Goal: Transaction & Acquisition: Purchase product/service

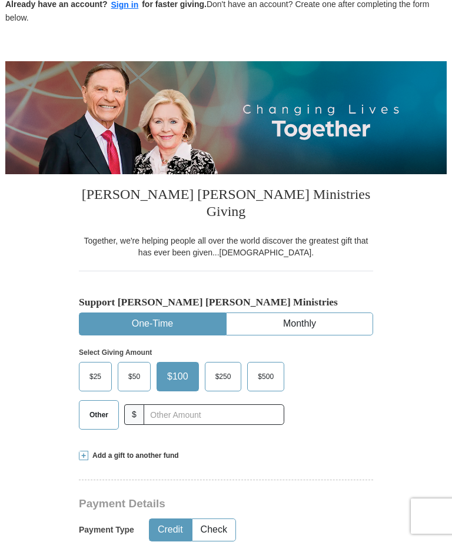
scroll to position [75, 0]
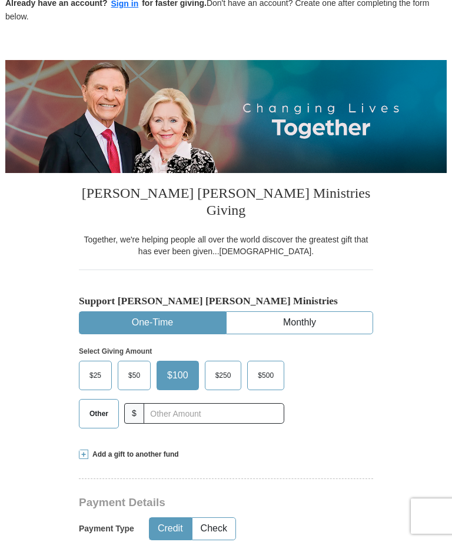
click at [97, 405] on span "Other" at bounding box center [99, 414] width 31 height 18
click at [0, 0] on input "Other" at bounding box center [0, 0] width 0 height 0
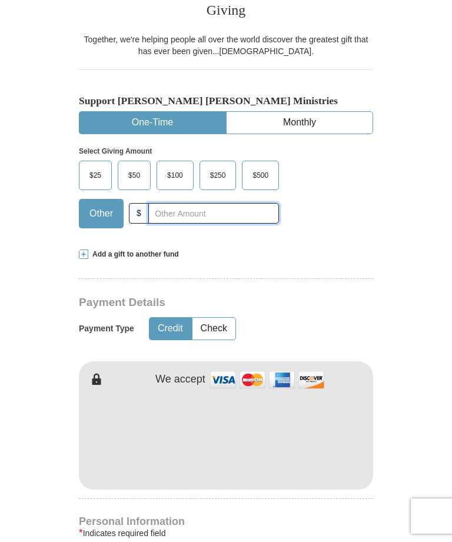
click at [212, 203] on input "text" at bounding box center [213, 213] width 131 height 21
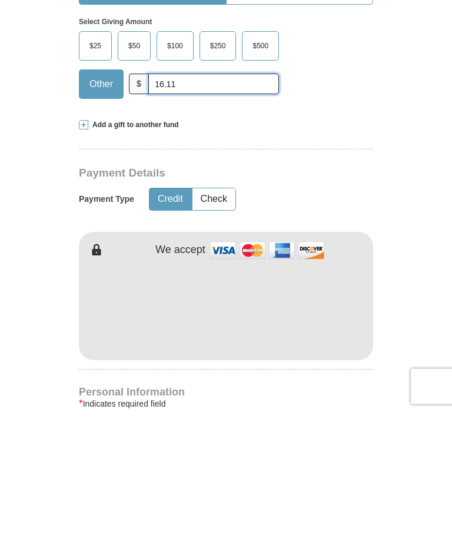
type input "16.11"
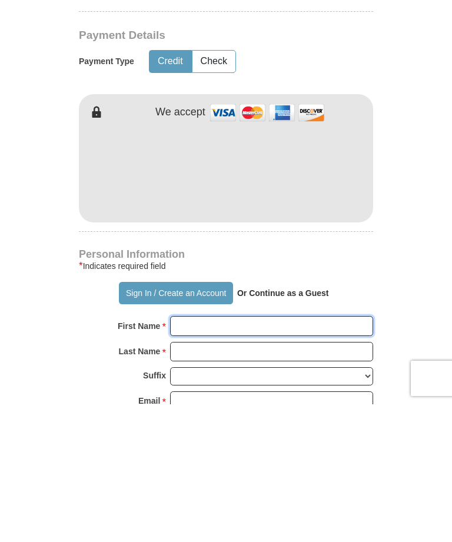
click at [278, 454] on input "First Name *" at bounding box center [271, 464] width 203 height 20
type input "[PERSON_NAME]"
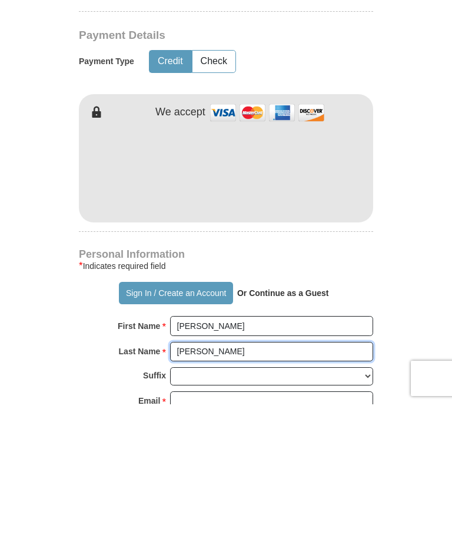
type input "[PERSON_NAME]"
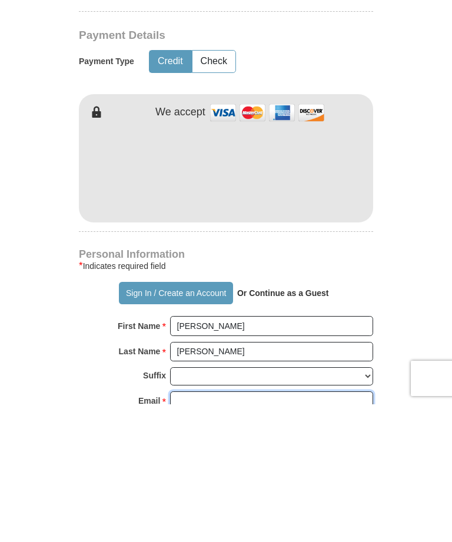
click at [264, 529] on input "Email *" at bounding box center [271, 539] width 203 height 20
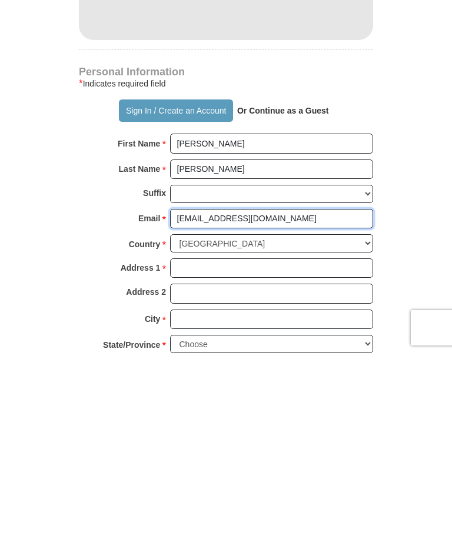
type input "[EMAIL_ADDRESS][DOMAIN_NAME]"
click at [291, 447] on input "Address 1 *" at bounding box center [271, 457] width 203 height 20
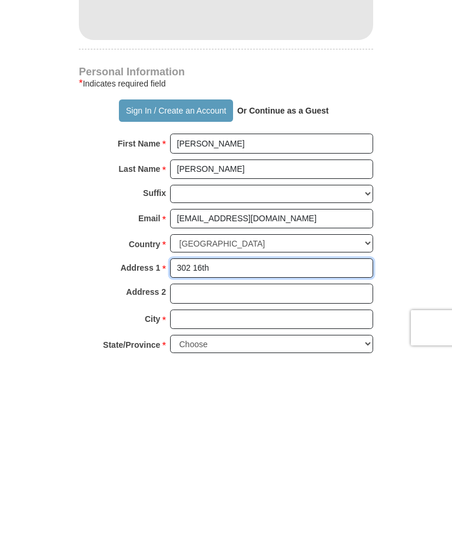
type input "302 16th"
click at [268, 498] on input "City *" at bounding box center [271, 508] width 203 height 20
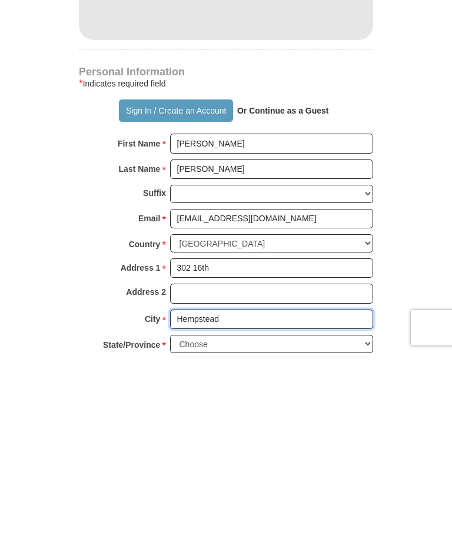
type input "Hempstead"
click at [250, 523] on select "Choose [US_STATE] [US_STATE] [US_STATE] [US_STATE] [US_STATE] Armed Forces Amer…" at bounding box center [271, 532] width 203 height 18
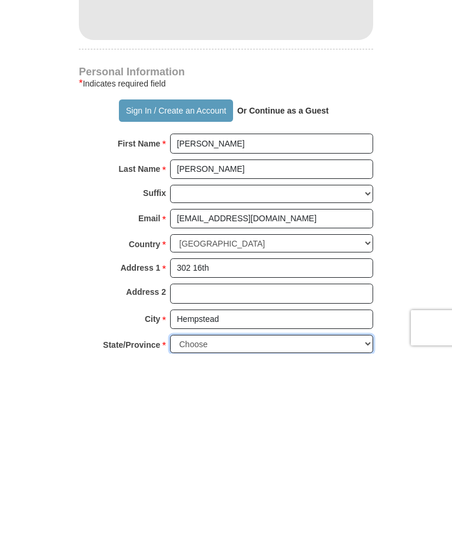
scroll to position [725, 0]
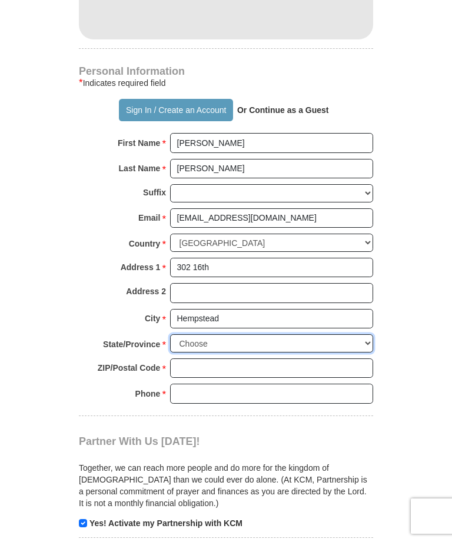
select select "[GEOGRAPHIC_DATA]"
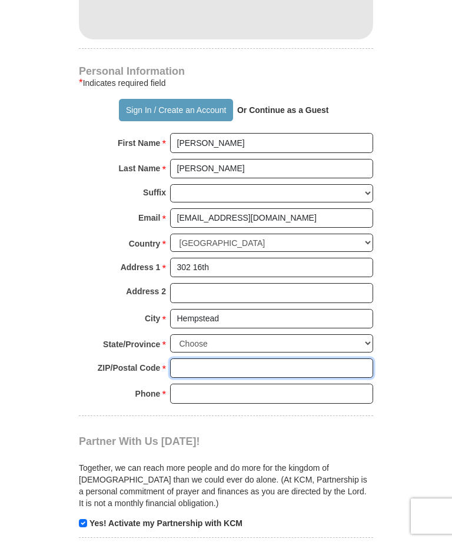
click at [270, 358] on input "ZIP/Postal Code *" at bounding box center [271, 368] width 203 height 20
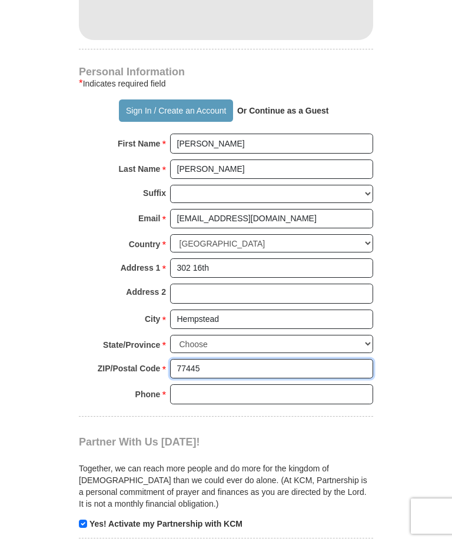
type input "77445"
click at [242, 384] on input "Phone * *" at bounding box center [271, 394] width 203 height 20
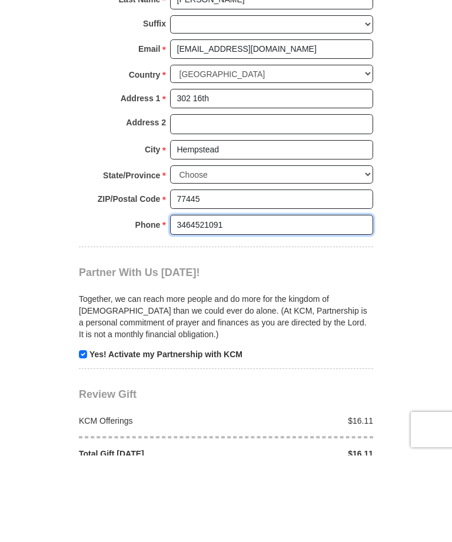
scroll to position [810, 0]
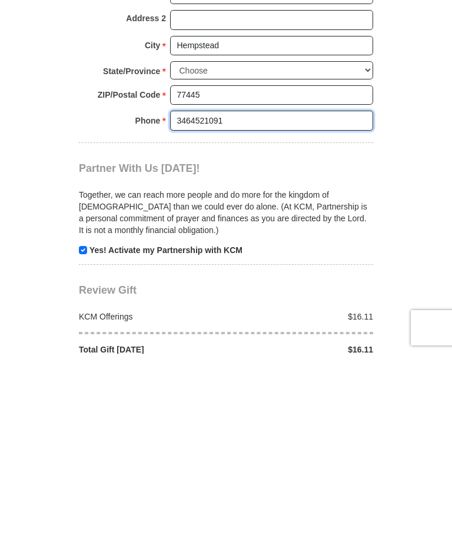
type input "3464521091"
click at [85, 434] on input "checkbox" at bounding box center [83, 438] width 8 height 8
checkbox input "false"
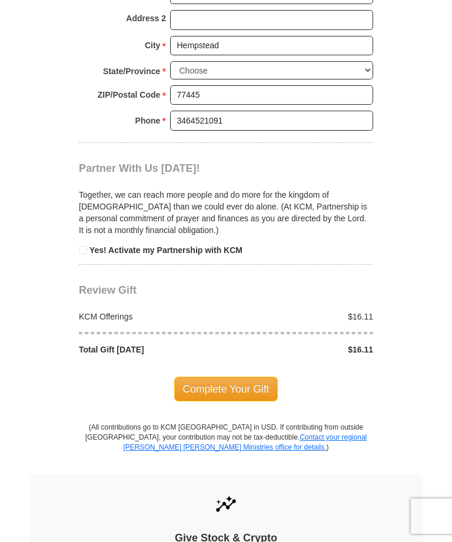
click at [243, 377] on span "Complete Your Gift" at bounding box center [226, 389] width 104 height 25
